Goal: Transaction & Acquisition: Purchase product/service

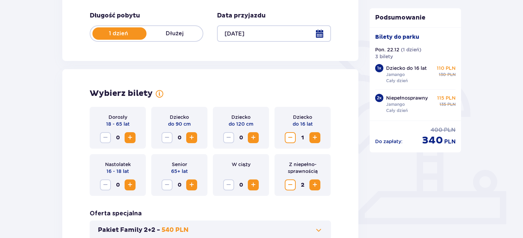
scroll to position [137, 0]
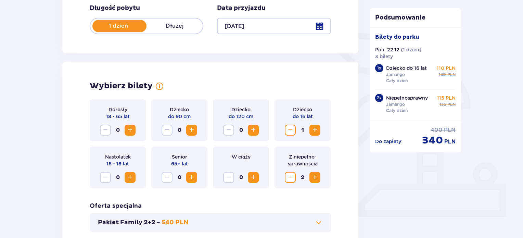
click at [317, 131] on span "Increase" at bounding box center [315, 130] width 8 height 8
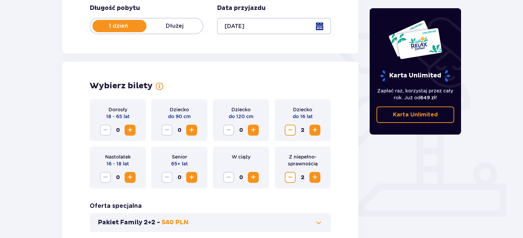
scroll to position [0, 0]
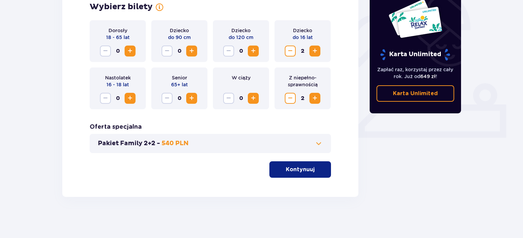
click at [302, 171] on p "Kontynuuj" at bounding box center [300, 170] width 29 height 8
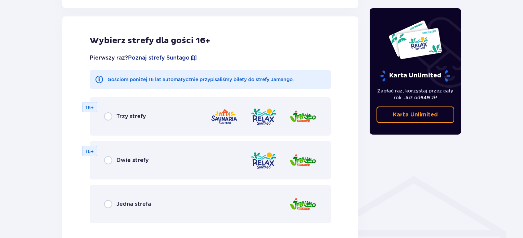
scroll to position [479, 0]
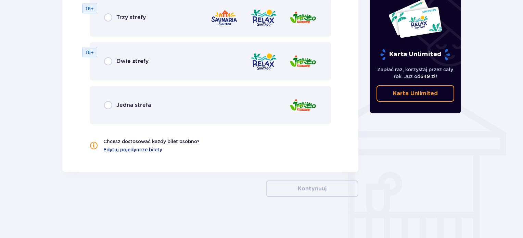
click at [119, 105] on p "Jedna strefa" at bounding box center [133, 105] width 35 height 8
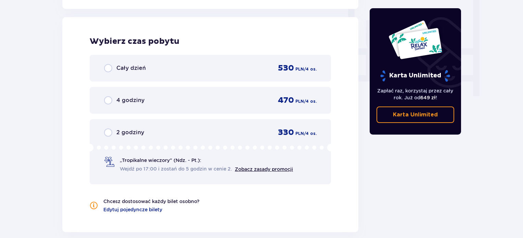
scroll to position [643, 0]
click at [140, 66] on p "Cały dzień" at bounding box center [130, 68] width 29 height 8
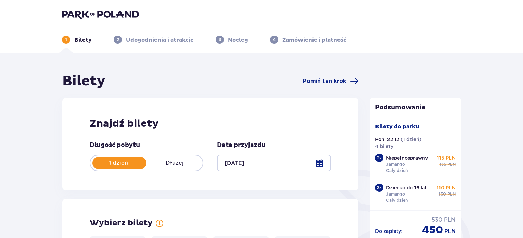
scroll to position [0, 0]
click at [243, 164] on div at bounding box center [274, 163] width 114 height 16
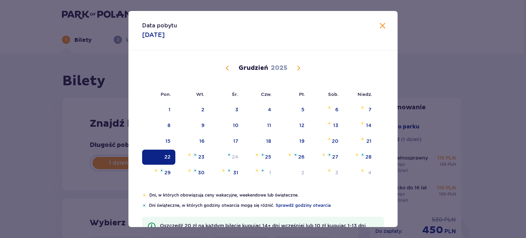
click at [227, 68] on span "Calendar" at bounding box center [227, 68] width 8 height 8
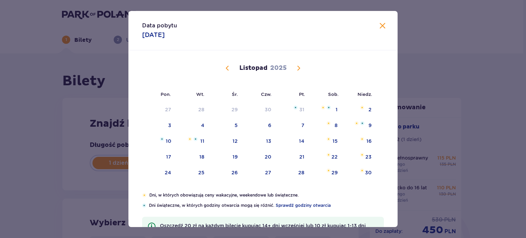
click at [225, 68] on span "Calendar" at bounding box center [227, 68] width 8 height 8
click at [226, 71] on span "Calendar" at bounding box center [227, 68] width 8 height 8
click at [300, 155] on div "26" at bounding box center [301, 156] width 6 height 7
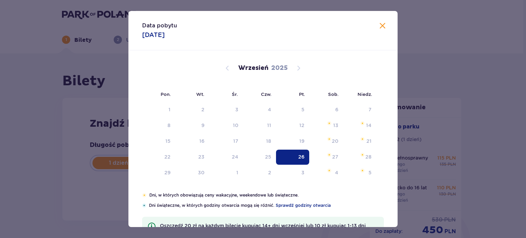
type input "26.09.25"
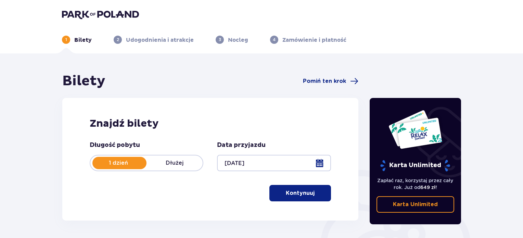
drag, startPoint x: 309, startPoint y: 193, endPoint x: 317, endPoint y: 186, distance: 9.9
click at [309, 193] on button "Kontynuuj" at bounding box center [300, 193] width 62 height 16
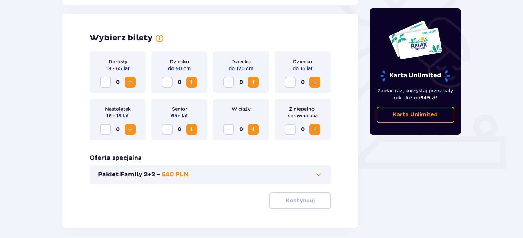
scroll to position [190, 0]
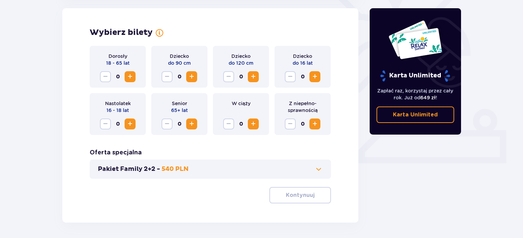
click at [314, 76] on span "Increase" at bounding box center [315, 77] width 8 height 8
click at [313, 78] on span "Increase" at bounding box center [315, 77] width 8 height 8
click at [312, 124] on span "Increase" at bounding box center [315, 124] width 8 height 8
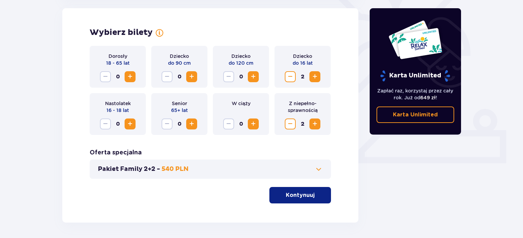
click at [311, 194] on button "Kontynuuj" at bounding box center [300, 195] width 62 height 16
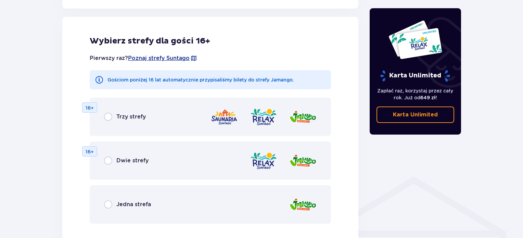
scroll to position [380, 0]
click at [121, 203] on p "Jedna strefa" at bounding box center [133, 204] width 35 height 8
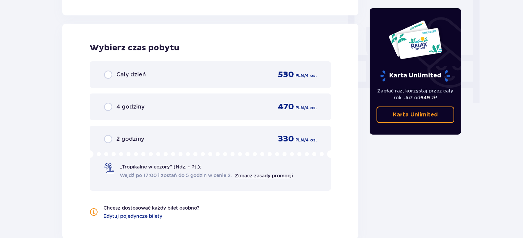
scroll to position [643, 0]
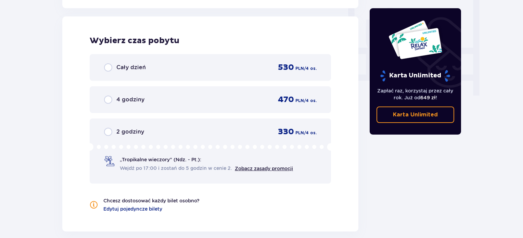
click at [180, 66] on div "Cały dzień 530 PLN / 4 os." at bounding box center [210, 67] width 212 height 10
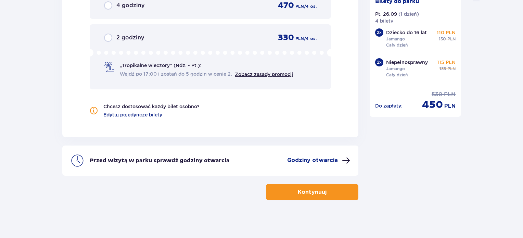
scroll to position [739, 0]
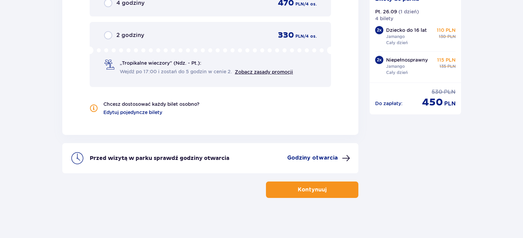
click at [324, 193] on button "Kontynuuj" at bounding box center [312, 189] width 92 height 16
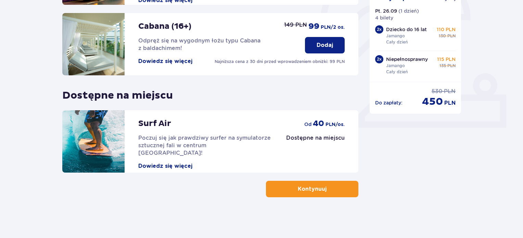
scroll to position [21, 0]
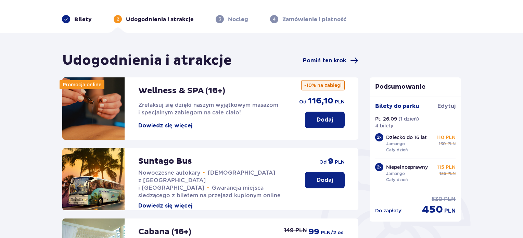
click at [328, 59] on span "Pomiń ten krok" at bounding box center [324, 61] width 43 height 8
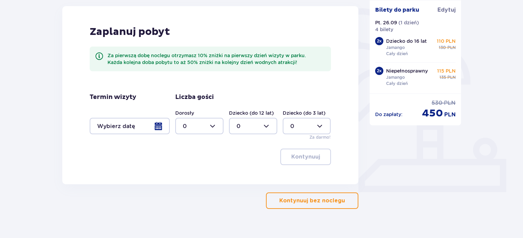
scroll to position [173, 0]
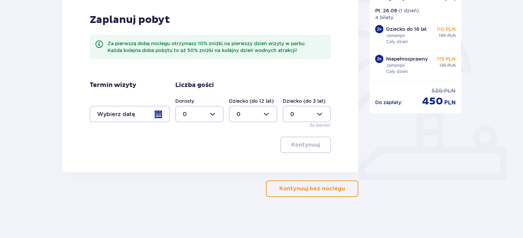
click at [327, 191] on p "Kontynuuj bez noclegu" at bounding box center [312, 189] width 66 height 8
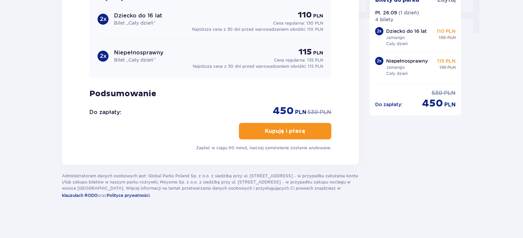
scroll to position [534, 0]
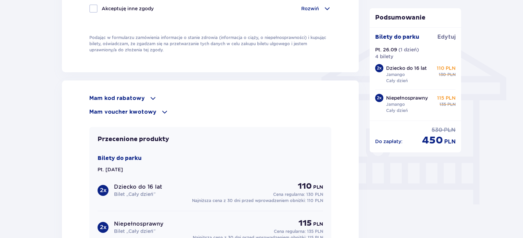
click at [141, 97] on p "Mam kod rabatowy" at bounding box center [116, 98] width 55 height 8
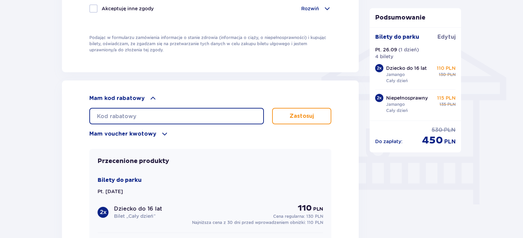
click at [142, 110] on input "text" at bounding box center [176, 116] width 175 height 16
paste input "student30"
type input "student30"
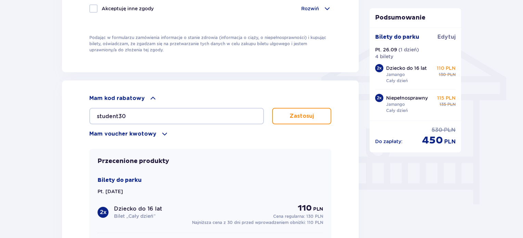
click at [307, 112] on p "Zastosuj" at bounding box center [301, 116] width 24 height 8
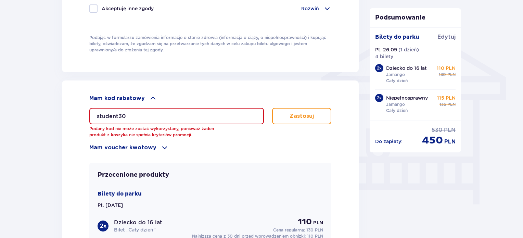
click at [143, 146] on p "Mam voucher kwotowy" at bounding box center [122, 148] width 67 height 8
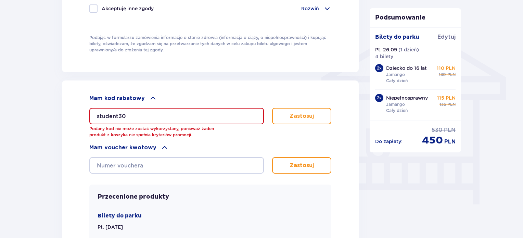
click at [143, 146] on p "Mam voucher kwotowy" at bounding box center [122, 148] width 67 height 8
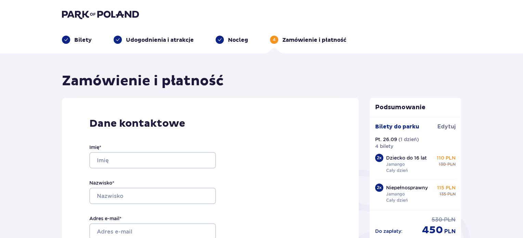
scroll to position [0, 0]
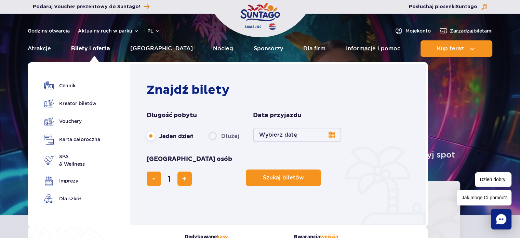
click at [88, 49] on link "Bilety i oferta" at bounding box center [90, 48] width 39 height 16
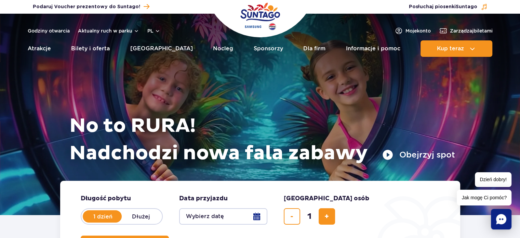
click at [222, 215] on button "Wybierz datę" at bounding box center [223, 216] width 88 height 16
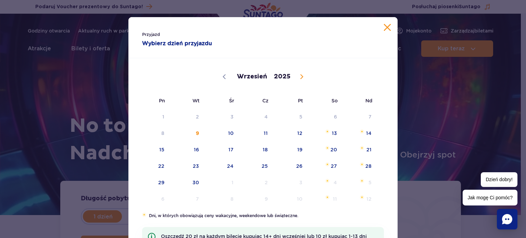
click at [299, 75] on icon at bounding box center [301, 76] width 5 height 5
select select "11"
click at [158, 165] on span "22" at bounding box center [152, 166] width 35 height 16
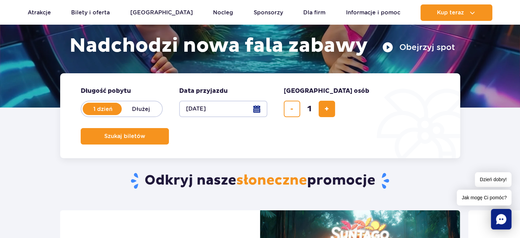
scroll to position [137, 0]
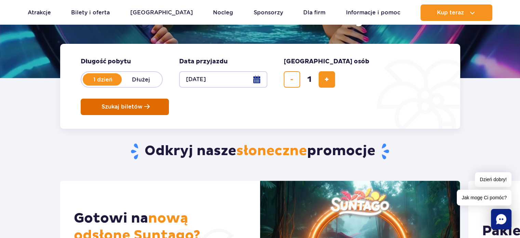
click at [143, 104] on span "Szukaj biletów" at bounding box center [122, 107] width 41 height 6
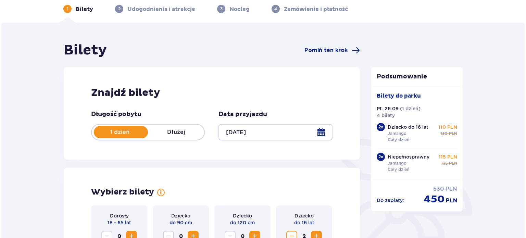
scroll to position [103, 0]
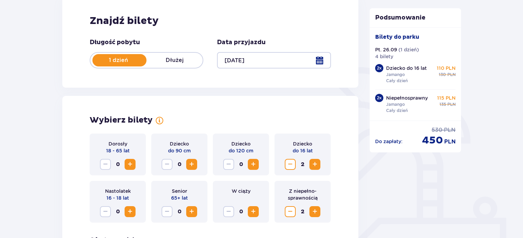
click at [242, 56] on div at bounding box center [274, 60] width 114 height 16
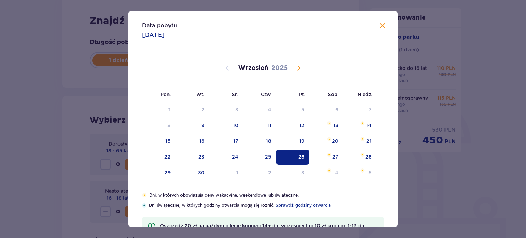
click at [298, 68] on span "Calendar" at bounding box center [298, 68] width 8 height 8
click at [297, 68] on span "Calendar" at bounding box center [298, 68] width 8 height 8
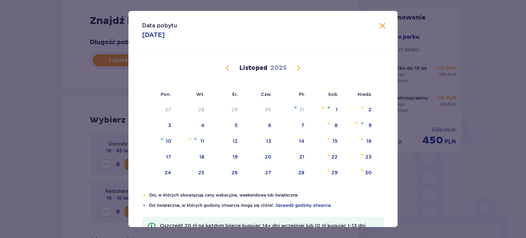
click at [297, 69] on span "Calendar" at bounding box center [298, 68] width 8 height 8
click at [156, 157] on div "22" at bounding box center [158, 157] width 33 height 15
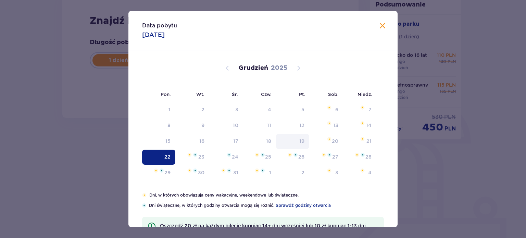
type input "[DATE]"
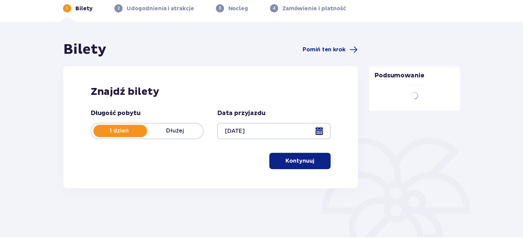
scroll to position [31, 0]
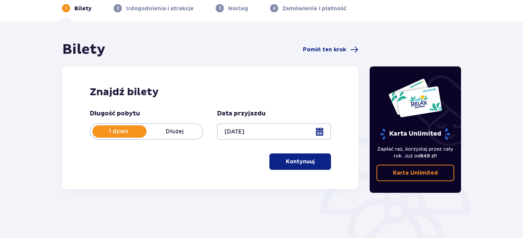
drag, startPoint x: 310, startPoint y: 164, endPoint x: 306, endPoint y: 160, distance: 5.3
click at [309, 164] on button "Kontynuuj" at bounding box center [300, 161] width 62 height 16
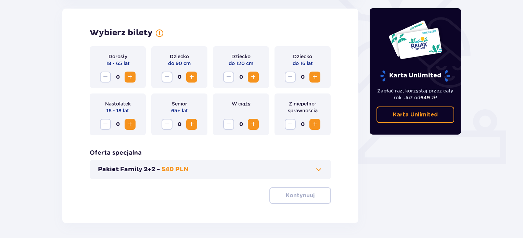
scroll to position [190, 0]
click at [316, 76] on span "Increase" at bounding box center [315, 77] width 8 height 8
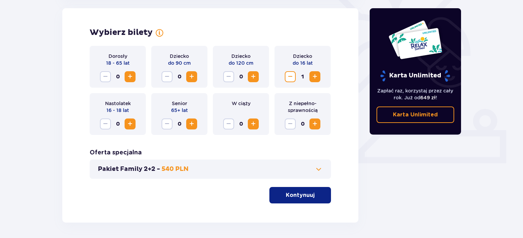
click at [316, 76] on span "Increase" at bounding box center [315, 77] width 8 height 8
click at [313, 122] on span "Increase" at bounding box center [315, 124] width 8 height 8
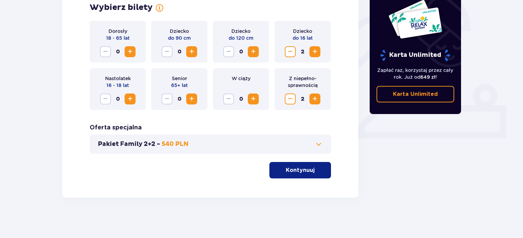
scroll to position [216, 0]
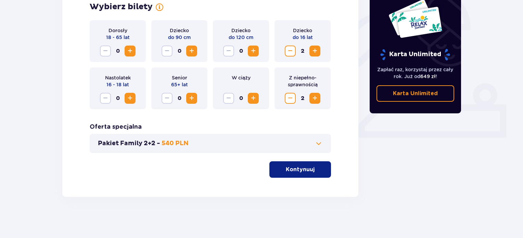
click at [294, 168] on p "Kontynuuj" at bounding box center [300, 170] width 29 height 8
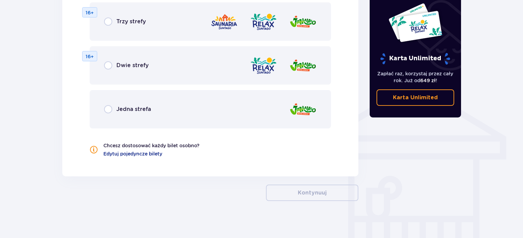
scroll to position [479, 0]
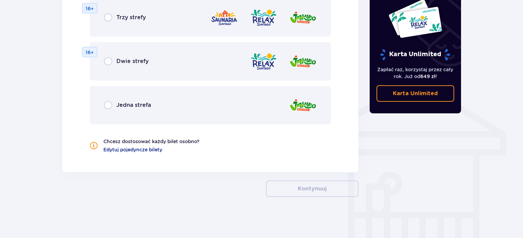
click at [128, 112] on div "Jedna strefa" at bounding box center [210, 105] width 241 height 38
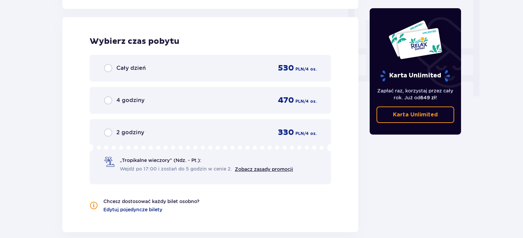
scroll to position [643, 0]
click at [220, 73] on div "Cały dzień 530 PLN / 4 os." at bounding box center [210, 67] width 241 height 27
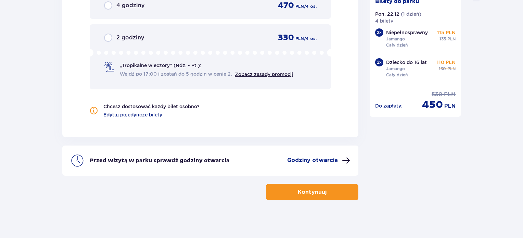
scroll to position [739, 0]
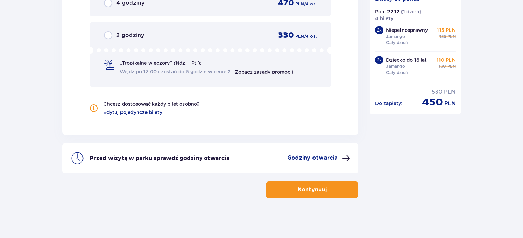
click at [291, 189] on button "Kontynuuj" at bounding box center [312, 189] width 92 height 16
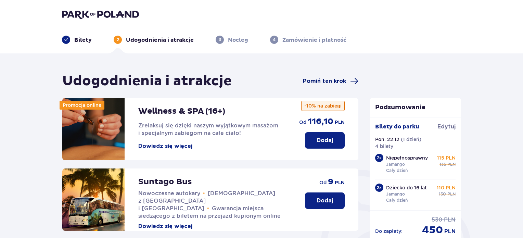
click at [342, 82] on span "Pomiń ten krok" at bounding box center [324, 81] width 43 height 8
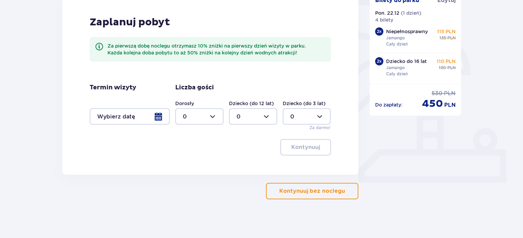
scroll to position [173, 0]
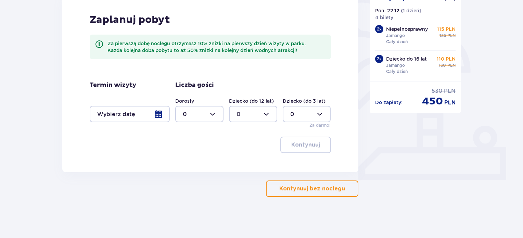
click at [305, 190] on p "Kontynuuj bez noclegu" at bounding box center [312, 189] width 66 height 8
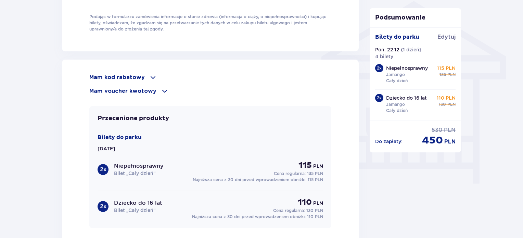
scroll to position [545, 0]
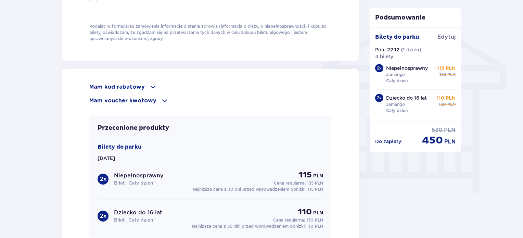
click at [138, 86] on p "Mam kod rabatowy" at bounding box center [116, 87] width 55 height 8
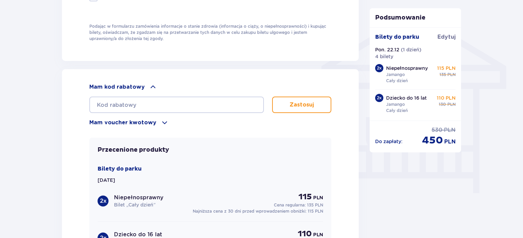
click at [138, 86] on p "Mam kod rabatowy" at bounding box center [116, 87] width 55 height 8
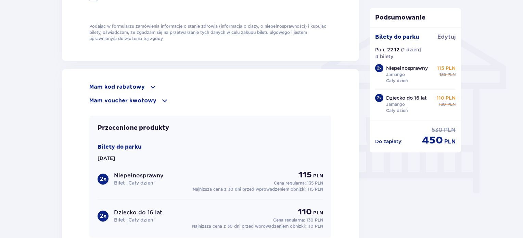
click at [138, 97] on p "Mam voucher kwotowy" at bounding box center [122, 101] width 67 height 8
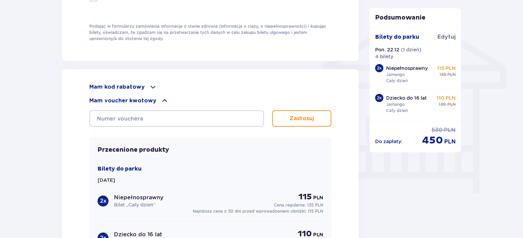
click at [138, 97] on p "Mam voucher kwotowy" at bounding box center [122, 101] width 67 height 8
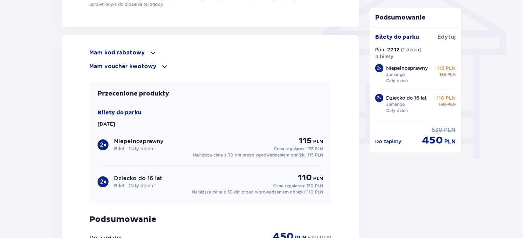
scroll to position [684, 0]
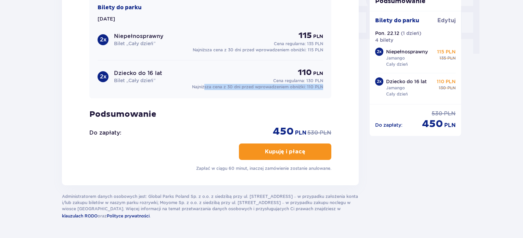
drag, startPoint x: 204, startPoint y: 84, endPoint x: 325, endPoint y: 89, distance: 120.9
click at [325, 89] on div "Przecenione produkty Bilety do parku Pon. 22.12.25 2 x Niepełnosprawny Bilet „C…" at bounding box center [210, 37] width 242 height 122
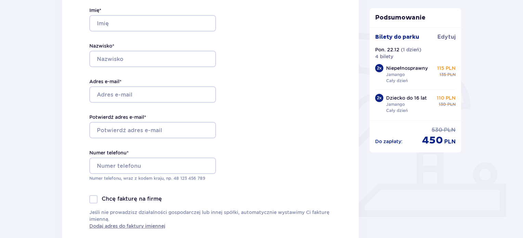
scroll to position [0, 0]
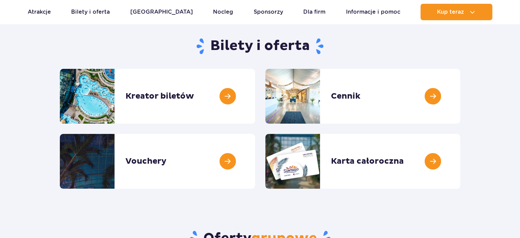
scroll to position [103, 0]
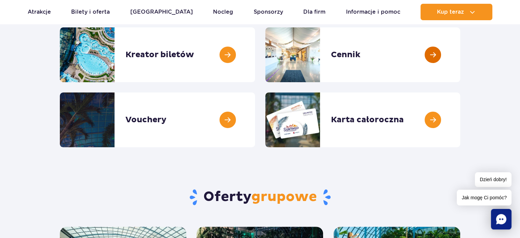
click at [461, 60] on link at bounding box center [461, 54] width 0 height 55
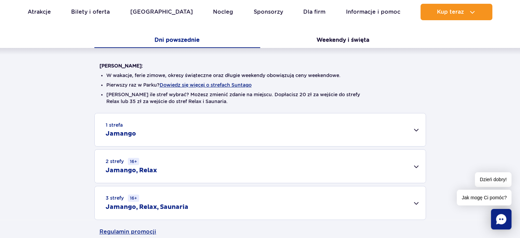
scroll to position [137, 0]
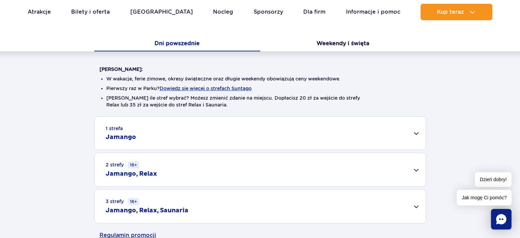
click at [191, 136] on div "1 strefa Jamango" at bounding box center [260, 133] width 331 height 33
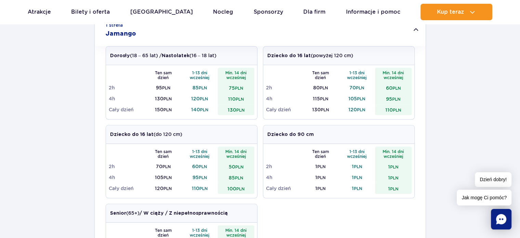
scroll to position [240, 0]
drag, startPoint x: 182, startPoint y: 135, endPoint x: 116, endPoint y: 135, distance: 66.0
click at [116, 135] on div "Dziecko do 16 lat (do 120 cm)" at bounding box center [181, 135] width 151 height 18
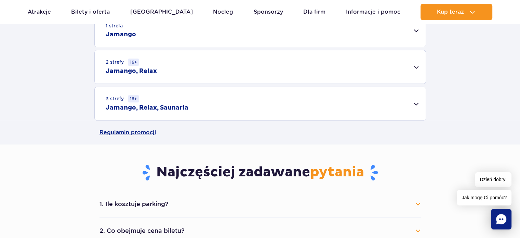
click at [152, 134] on div "Cennik Zaplanuj wizytę z wyprzedzeniem i oszczędź do 20 zł na każdym bilecie! D…" at bounding box center [260, 7] width 531 height 273
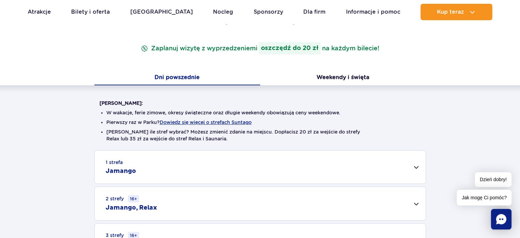
scroll to position [103, 0]
click at [321, 84] on button "Weekendy i święta" at bounding box center [343, 78] width 166 height 14
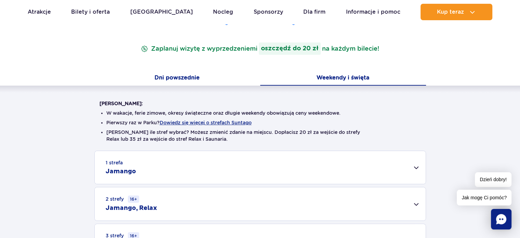
click at [194, 76] on button "Dni powszednie" at bounding box center [177, 78] width 166 height 14
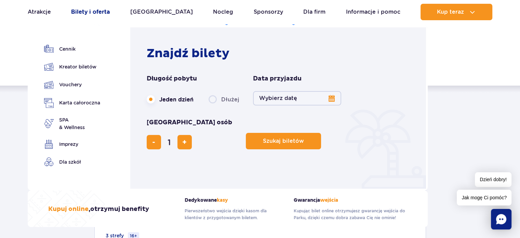
click at [91, 14] on link "Bilety i oferta" at bounding box center [90, 12] width 39 height 16
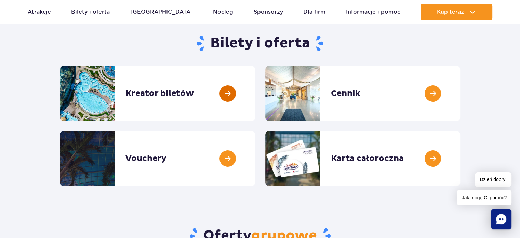
scroll to position [68, 0]
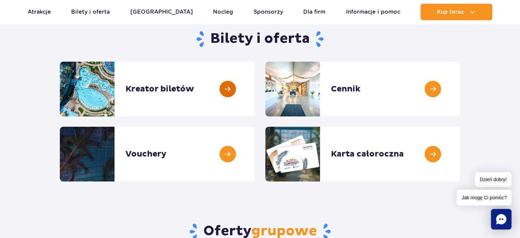
click at [255, 89] on link at bounding box center [255, 89] width 0 height 55
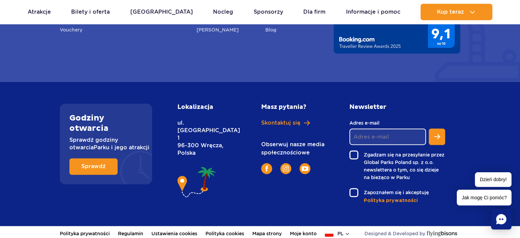
scroll to position [1066, 0]
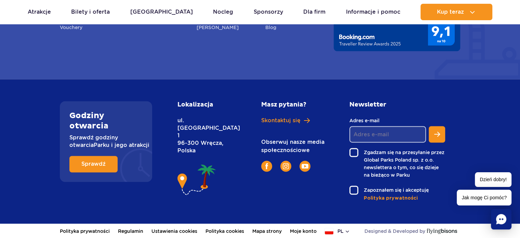
click at [368, 131] on input "Adres e-mail" at bounding box center [388, 134] width 77 height 16
type input "[EMAIL_ADDRESS][DOMAIN_NAME]"
click at [354, 150] on label "Zgadzam się na przesyłanie przez Global Parks Poland sp. z o.o. newslettera o t…" at bounding box center [398, 163] width 96 height 31
click at [354, 149] on input "Zgadzam się na przesyłanie przez Global Parks Poland sp. z o.o. newslettera o t…" at bounding box center [354, 148] width 8 height 1
checkbox input "true"
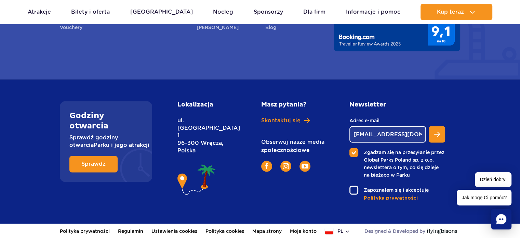
click at [351, 191] on label "Zapoznałem się i akceptuję" at bounding box center [398, 189] width 96 height 9
click at [351, 187] on input "Zapoznałem się i akceptuję" at bounding box center [354, 185] width 8 height 1
checkbox input "true"
click at [435, 137] on button "Zapisz się do newslettera" at bounding box center [437, 134] width 16 height 16
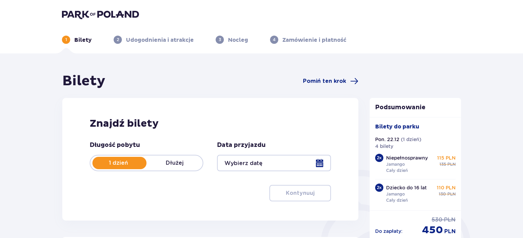
type input "22.12.25"
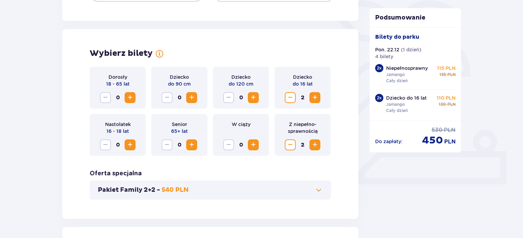
scroll to position [171, 0]
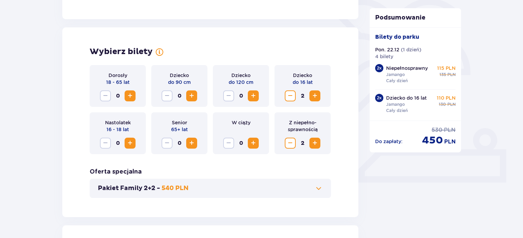
click at [254, 96] on span "Increase" at bounding box center [253, 96] width 8 height 8
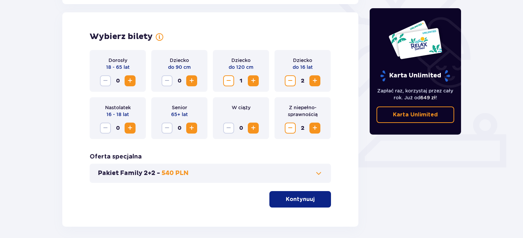
scroll to position [216, 0]
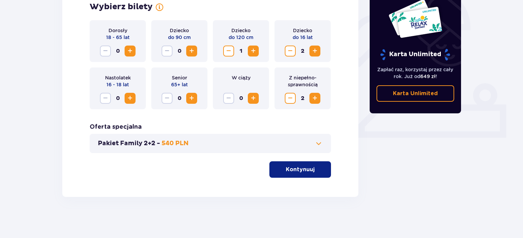
drag, startPoint x: 311, startPoint y: 168, endPoint x: 317, endPoint y: 164, distance: 6.9
click at [312, 168] on span "button" at bounding box center [316, 169] width 8 height 8
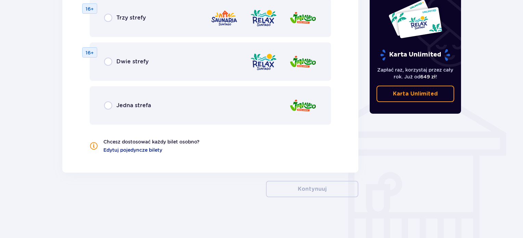
scroll to position [479, 0]
click at [133, 108] on div "Jedna strefa" at bounding box center [127, 105] width 47 height 8
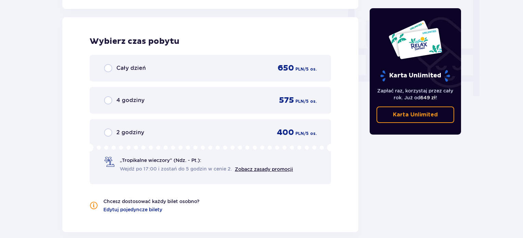
scroll to position [643, 0]
click at [153, 78] on div "Cały dzień 650 PLN / 5 os." at bounding box center [210, 67] width 241 height 27
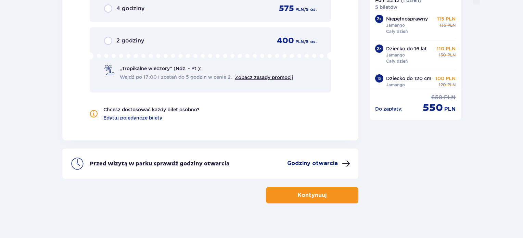
scroll to position [739, 0]
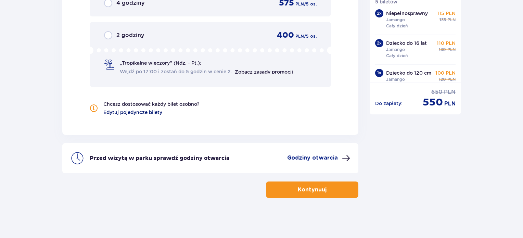
click at [147, 113] on span "Edytuj pojedyncze bilety" at bounding box center [132, 112] width 59 height 7
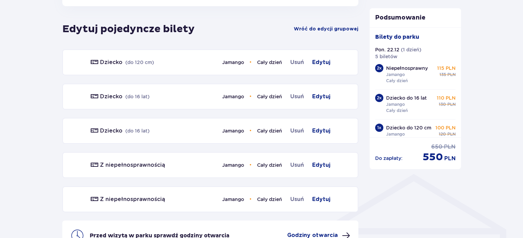
scroll to position [380, 0]
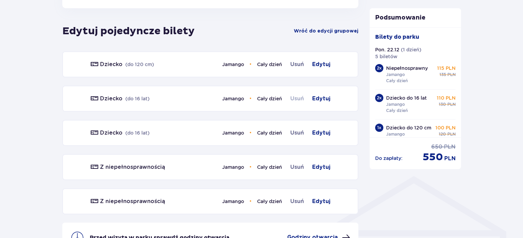
click at [301, 98] on span "Usuń" at bounding box center [297, 98] width 14 height 8
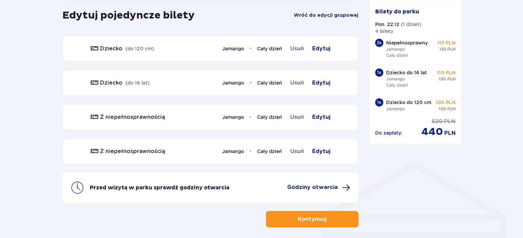
scroll to position [396, 0]
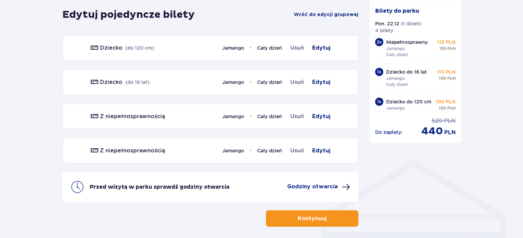
click at [318, 48] on span "Edytuj" at bounding box center [321, 48] width 18 height 8
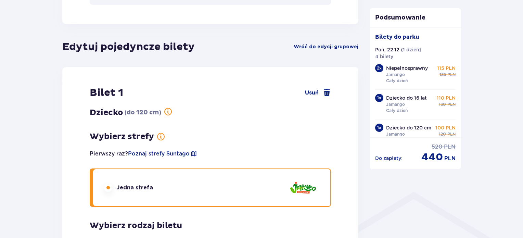
scroll to position [355, 0]
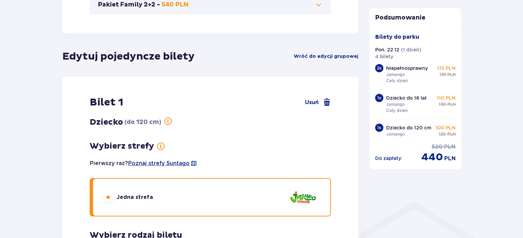
click at [149, 123] on p "( do 120 cm )" at bounding box center [143, 122] width 37 height 8
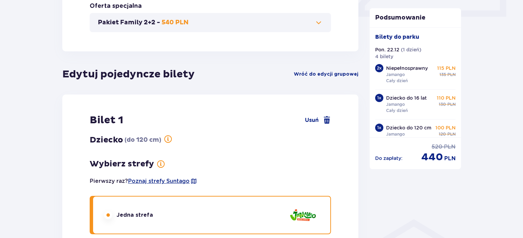
scroll to position [330, 0]
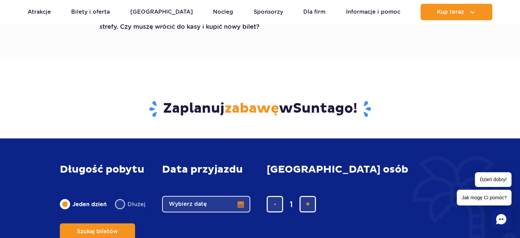
scroll to position [376, 0]
